Goal: Information Seeking & Learning: Understand process/instructions

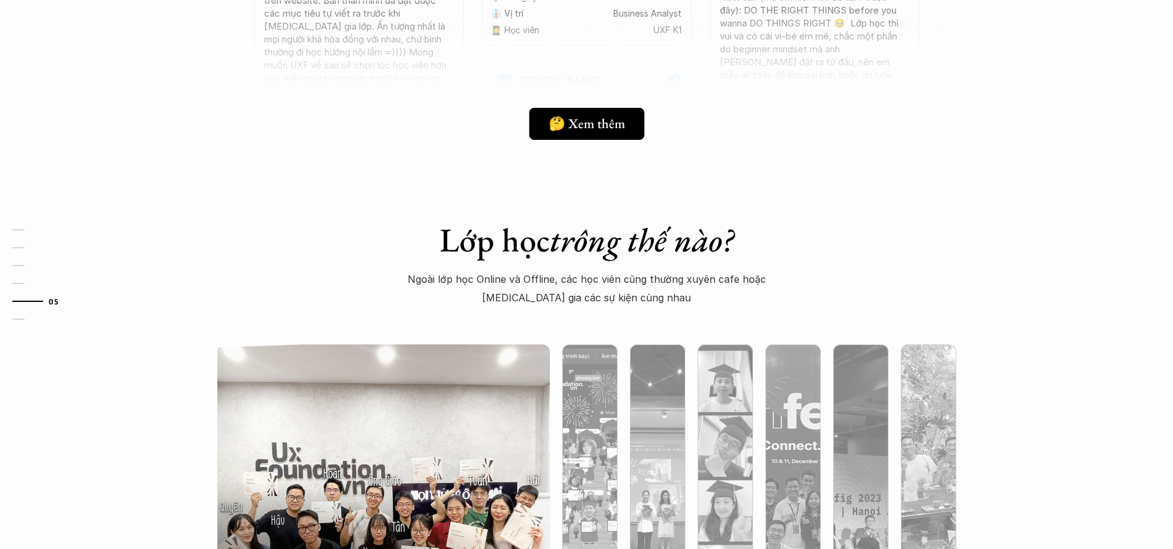
scroll to position [4324, 0]
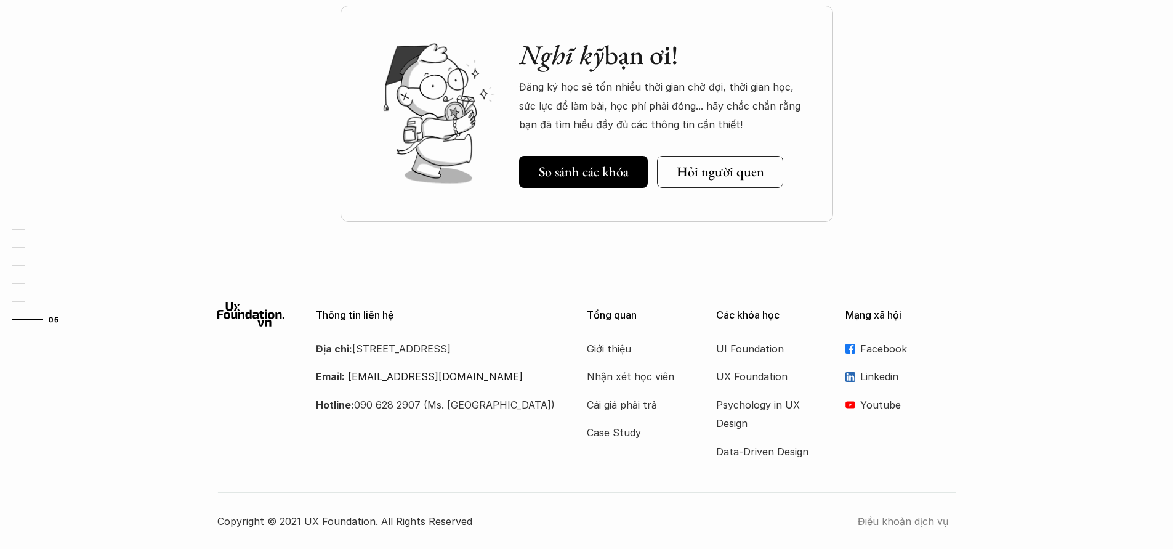
click at [907, 523] on p "Điều khoản dịch vụ" at bounding box center [907, 521] width 98 height 18
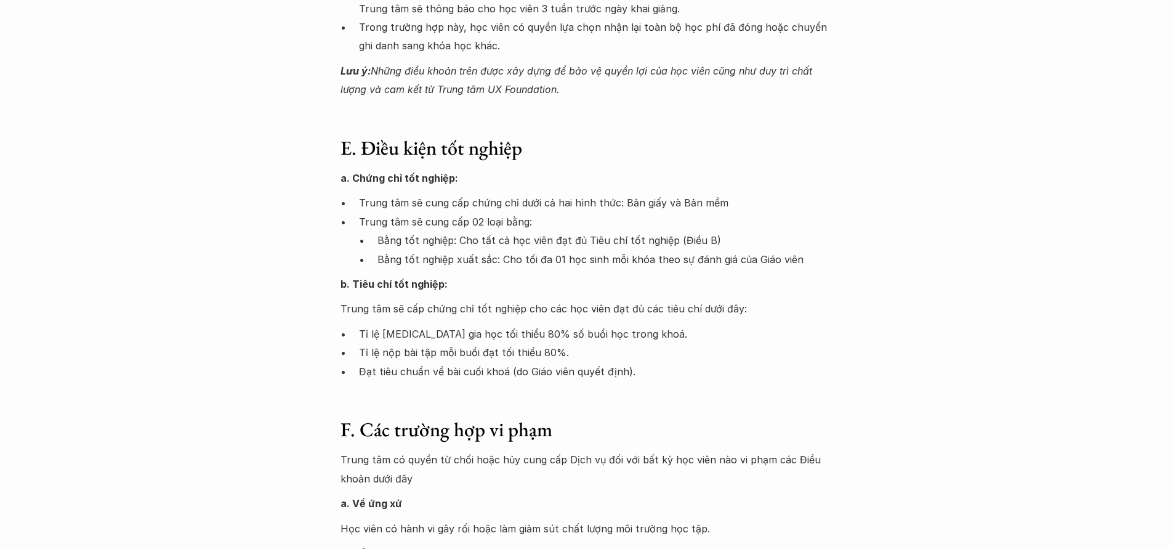
scroll to position [1551, 0]
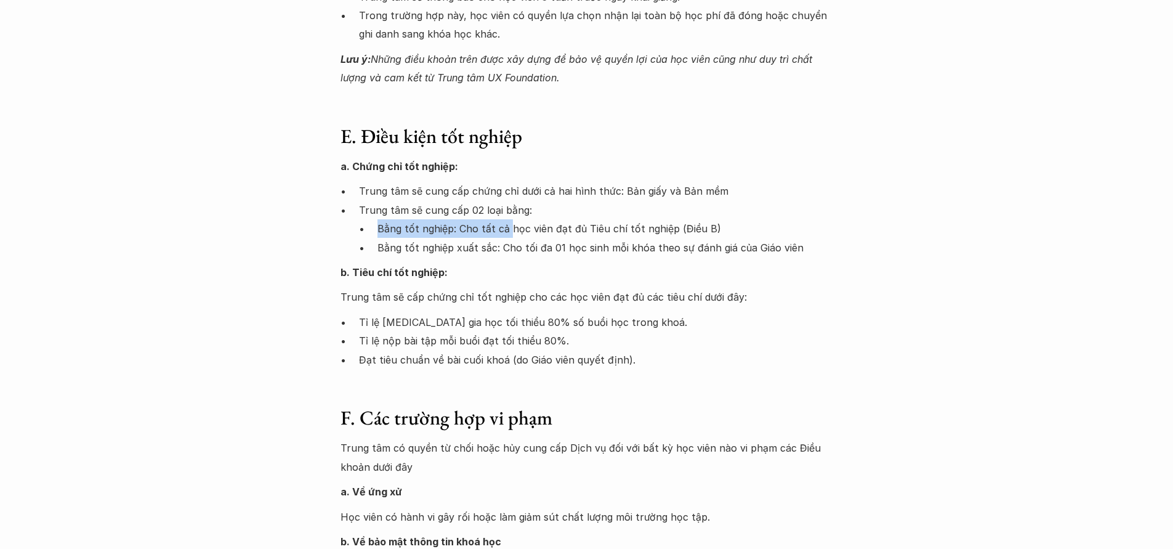
drag, startPoint x: 371, startPoint y: 217, endPoint x: 507, endPoint y: 212, distance: 136.8
click at [507, 219] on ul "Bằng tốt nghiệp: Cho tất cả học viên đạt đủ Tiêu chí tốt nghiệp (Điều B) Bằng t…" at bounding box center [596, 238] width 474 height 38
click at [558, 238] on p "Bằng tốt nghiệp xuất sắc: Cho tối đa 01 học sinh mỗi khóa theo sự đánh giá của …" at bounding box center [605, 247] width 456 height 18
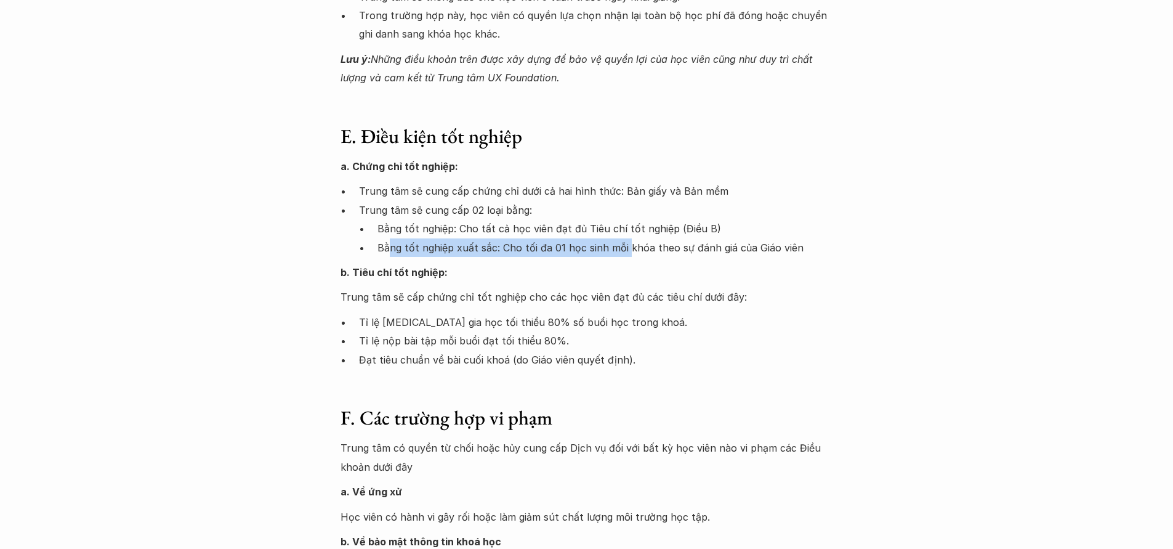
drag, startPoint x: 391, startPoint y: 229, endPoint x: 622, endPoint y: 237, distance: 231.6
click at [622, 238] on p "Bằng tốt nghiệp xuất sắc: Cho tối đa 01 học sinh mỗi khóa theo sự đánh giá của …" at bounding box center [605, 247] width 456 height 18
click at [591, 238] on p "Bằng tốt nghiệp xuất sắc: Cho tối đa 01 học sinh mỗi khóa theo sự đánh giá của …" at bounding box center [605, 247] width 456 height 18
drag, startPoint x: 389, startPoint y: 231, endPoint x: 773, endPoint y: 228, distance: 383.5
click at [794, 238] on p "Bằng tốt nghiệp xuất sắc: Cho tối đa 01 học sinh mỗi khóa theo sự đánh giá của …" at bounding box center [605, 247] width 456 height 18
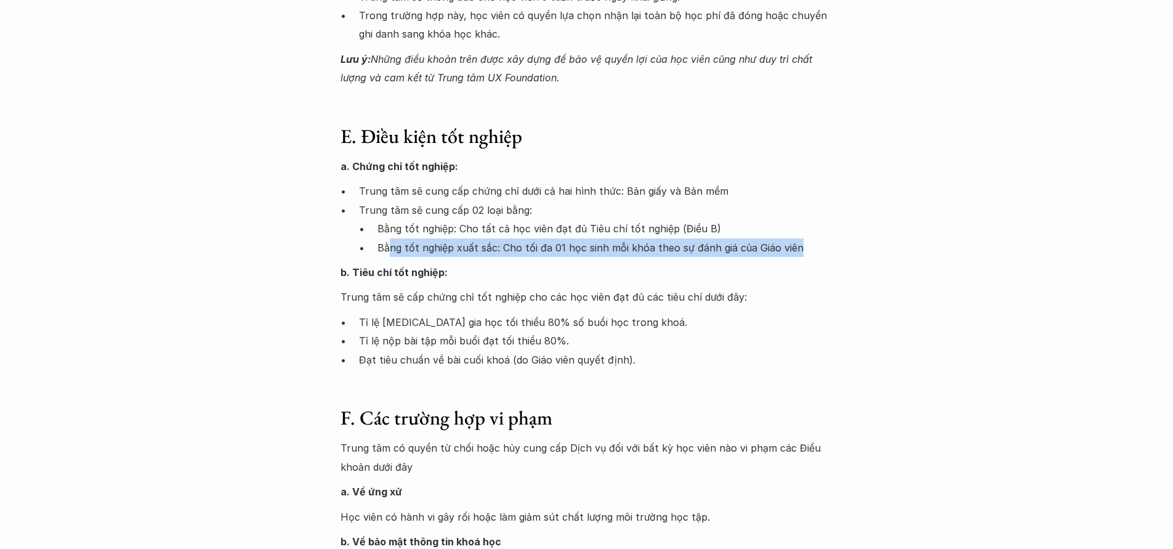
click at [658, 238] on p "Bằng tốt nghiệp xuất sắc: Cho tối đa 01 học sinh mỗi khóa theo sự đánh giá của …" at bounding box center [605, 247] width 456 height 18
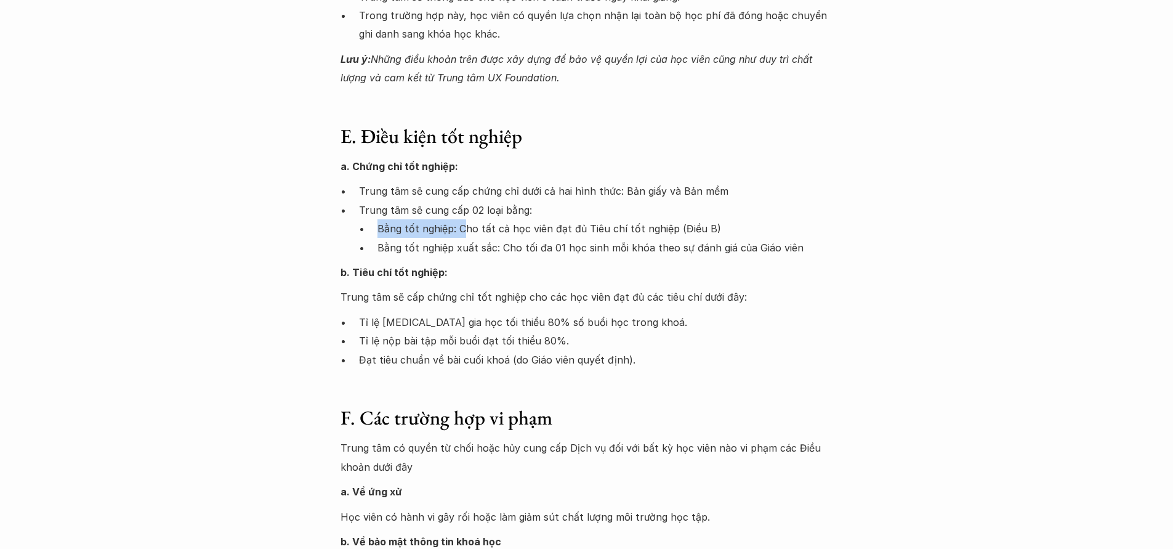
click at [461, 219] on ul "Bằng tốt nghiệp: Cho tất cả học viên đạt đủ Tiêu chí tốt nghiệp (Điều B) Bằng t…" at bounding box center [596, 238] width 474 height 38
drag, startPoint x: 358, startPoint y: 305, endPoint x: 502, endPoint y: 303, distance: 143.4
click at [502, 313] on p "Tỉ lệ [MEDICAL_DATA] gia học tối thiểu 80% số buổi học trong khoá." at bounding box center [596, 322] width 474 height 18
drag, startPoint x: 381, startPoint y: 328, endPoint x: 563, endPoint y: 326, distance: 181.6
click at [563, 331] on p "Tỉ lệ nộp bài tập mỗi buổi đạt tối thiểu 80%." at bounding box center [596, 340] width 474 height 18
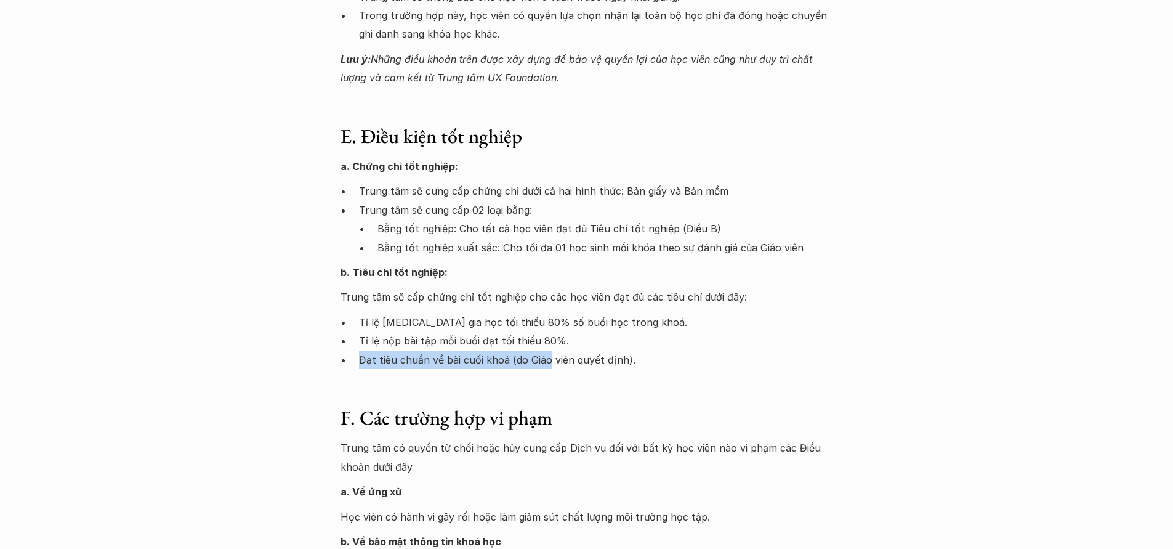
drag, startPoint x: 359, startPoint y: 342, endPoint x: 547, endPoint y: 345, distance: 187.8
click at [547, 350] on p "Đạt tiêu chuẩn về bài cuối khoá (do Giáo viên quyết định)." at bounding box center [596, 359] width 474 height 18
click at [484, 331] on p "Tỉ lệ nộp bài tập mỗi buổi đạt tối thiểu 80%." at bounding box center [596, 340] width 474 height 18
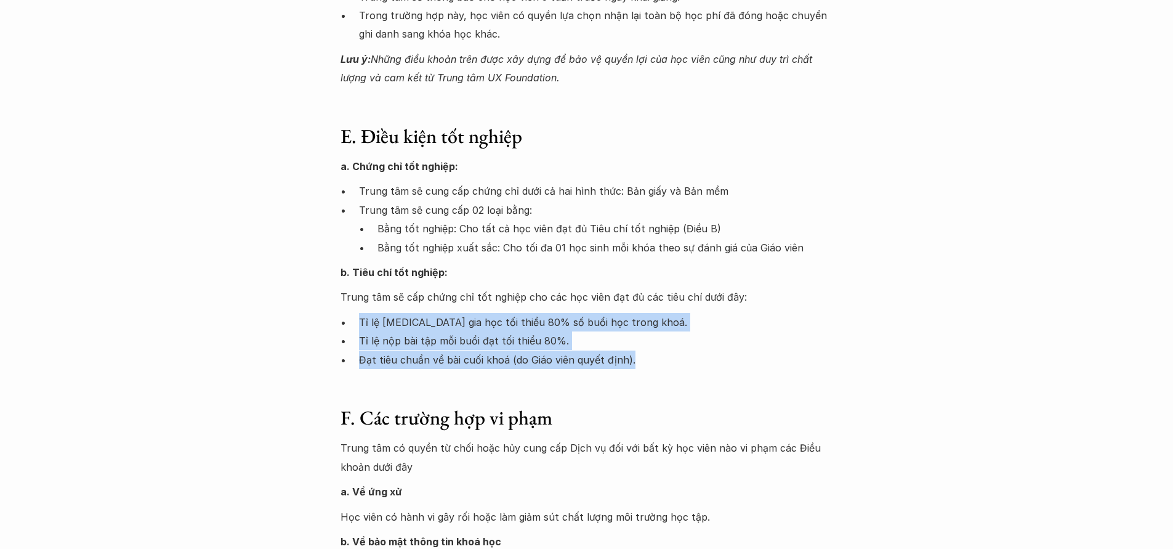
drag, startPoint x: 352, startPoint y: 302, endPoint x: 659, endPoint y: 339, distance: 308.8
click at [659, 339] on ul "Tỉ lệ [MEDICAL_DATA] gia học tối thiểu 80% số buổi học trong khoá. Tỉ lệ nộp bà…" at bounding box center [586, 341] width 492 height 56
click at [571, 313] on p "Tỉ lệ [MEDICAL_DATA] gia học tối thiểu 80% số buổi học trong khoá." at bounding box center [596, 322] width 474 height 18
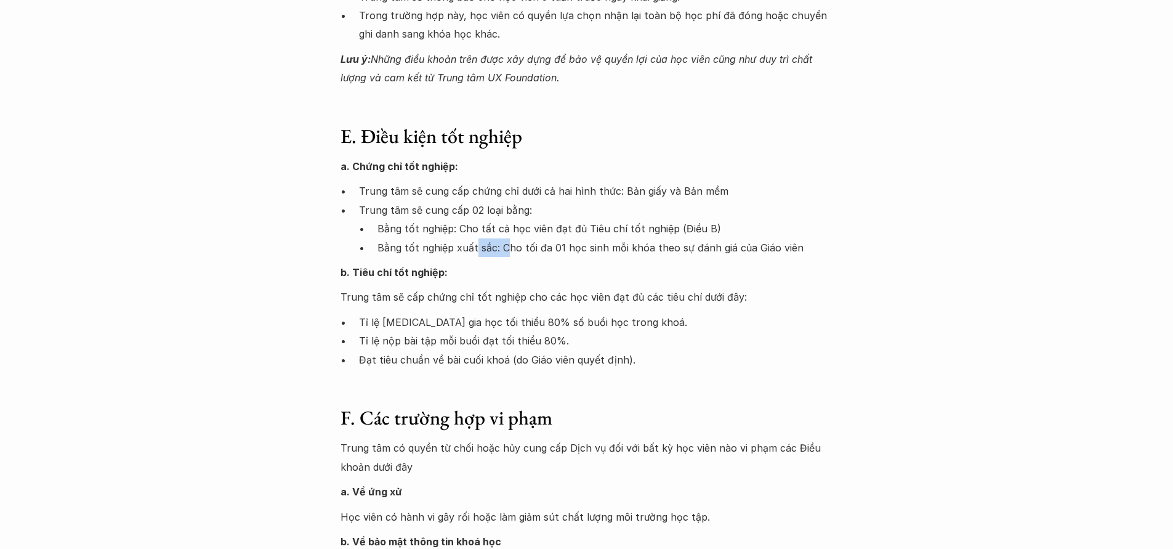
drag, startPoint x: 473, startPoint y: 228, endPoint x: 503, endPoint y: 229, distance: 29.6
click at [503, 238] on p "Bằng tốt nghiệp xuất sắc: Cho tối đa 01 học sinh mỗi khóa theo sự đánh giá của …" at bounding box center [605, 247] width 456 height 18
click at [554, 238] on p "Bằng tốt nghiệp xuất sắc: Cho tối đa 01 học sinh mỗi khóa theo sự đánh giá của …" at bounding box center [605, 247] width 456 height 18
drag, startPoint x: 581, startPoint y: 226, endPoint x: 721, endPoint y: 230, distance: 139.8
click at [721, 238] on p "Bằng tốt nghiệp xuất sắc: Cho tối đa 01 học sinh mỗi khóa theo sự đánh giá của …" at bounding box center [605, 247] width 456 height 18
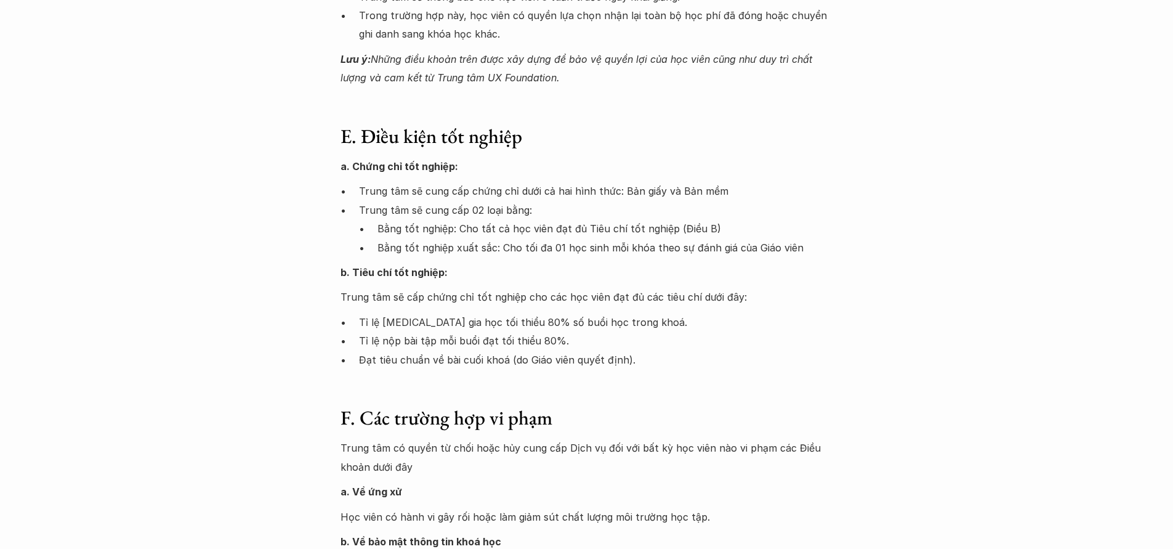
click at [617, 291] on div "a. Chứng chỉ tốt nghiệp: Trung tâm sẽ cung cấp chứng chỉ dưới cả hai hình thức:…" at bounding box center [586, 263] width 492 height 212
click at [533, 292] on div "a. Chứng chỉ tốt nghiệp: Trung tâm sẽ cung cấp chứng chỉ dưới cả hai hình thức:…" at bounding box center [586, 263] width 492 height 212
